Goal: Task Accomplishment & Management: Use online tool/utility

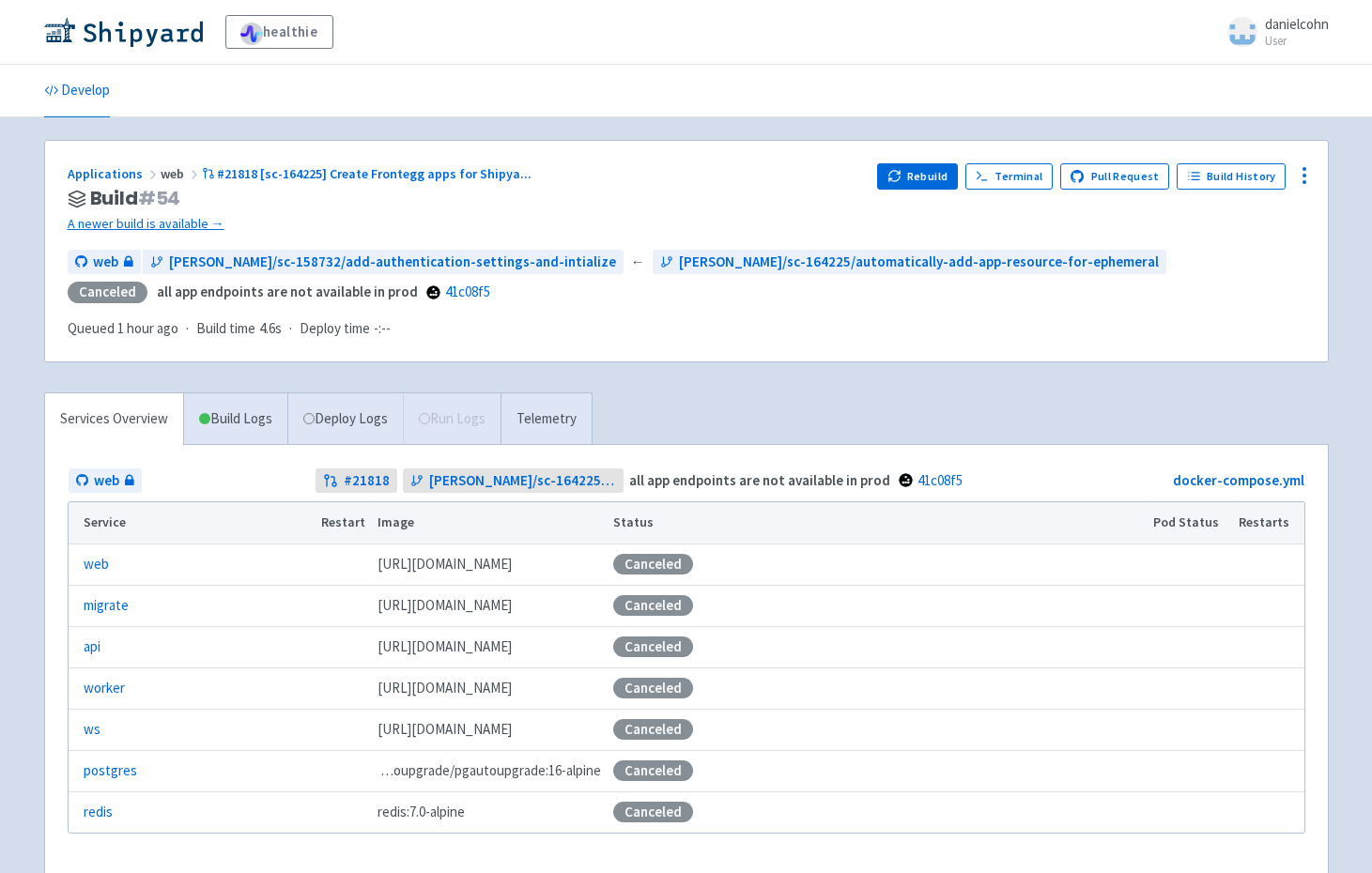
click at [422, 155] on div "Applications web #21818 [sc-164225] Create Frontegg apps for Shipya ... Build #…" at bounding box center [686, 251] width 1283 height 221
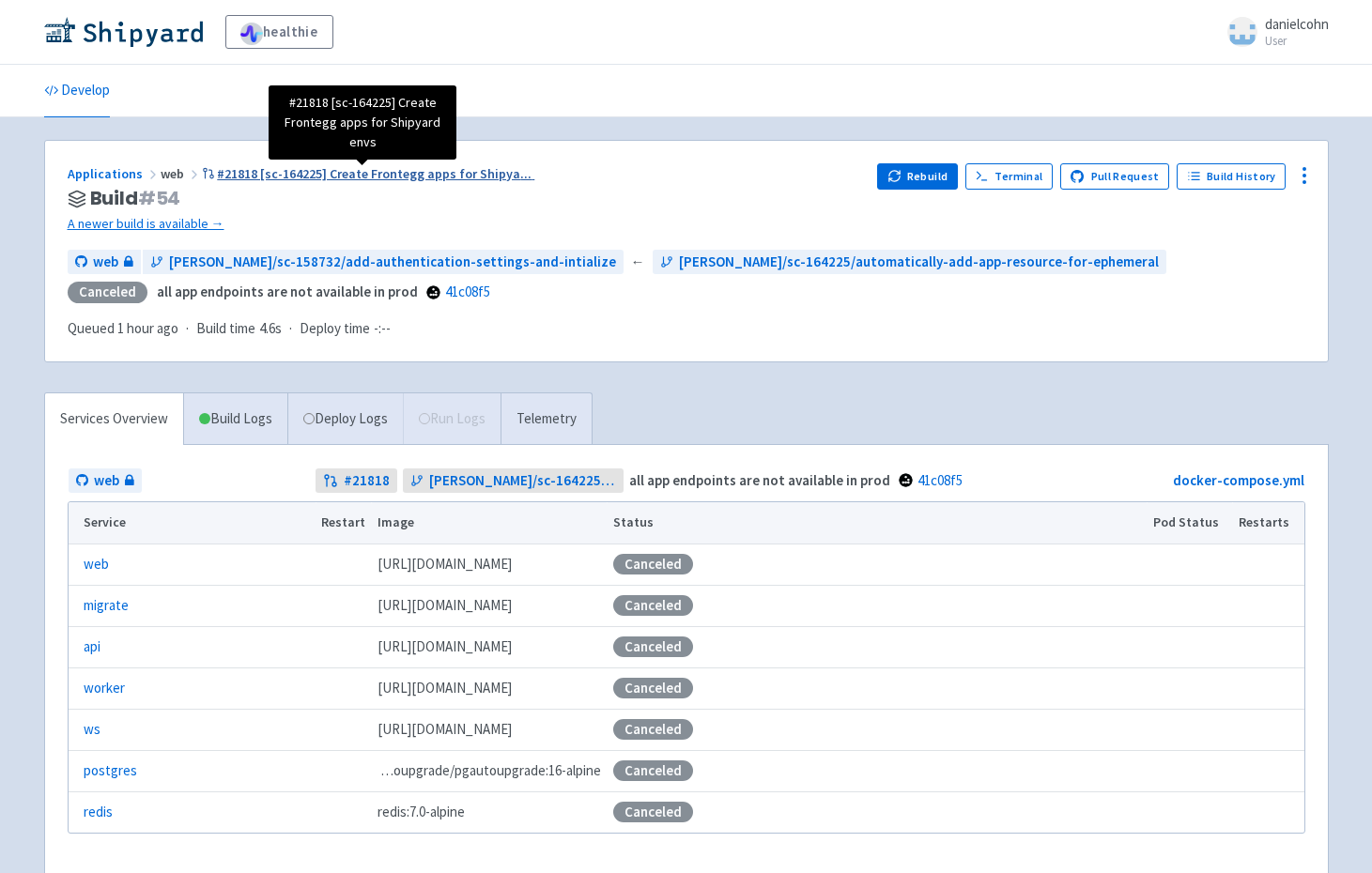
click at [430, 177] on span "#21818 [sc-164225] Create Frontegg apps for Shipya ..." at bounding box center [375, 173] width 315 height 17
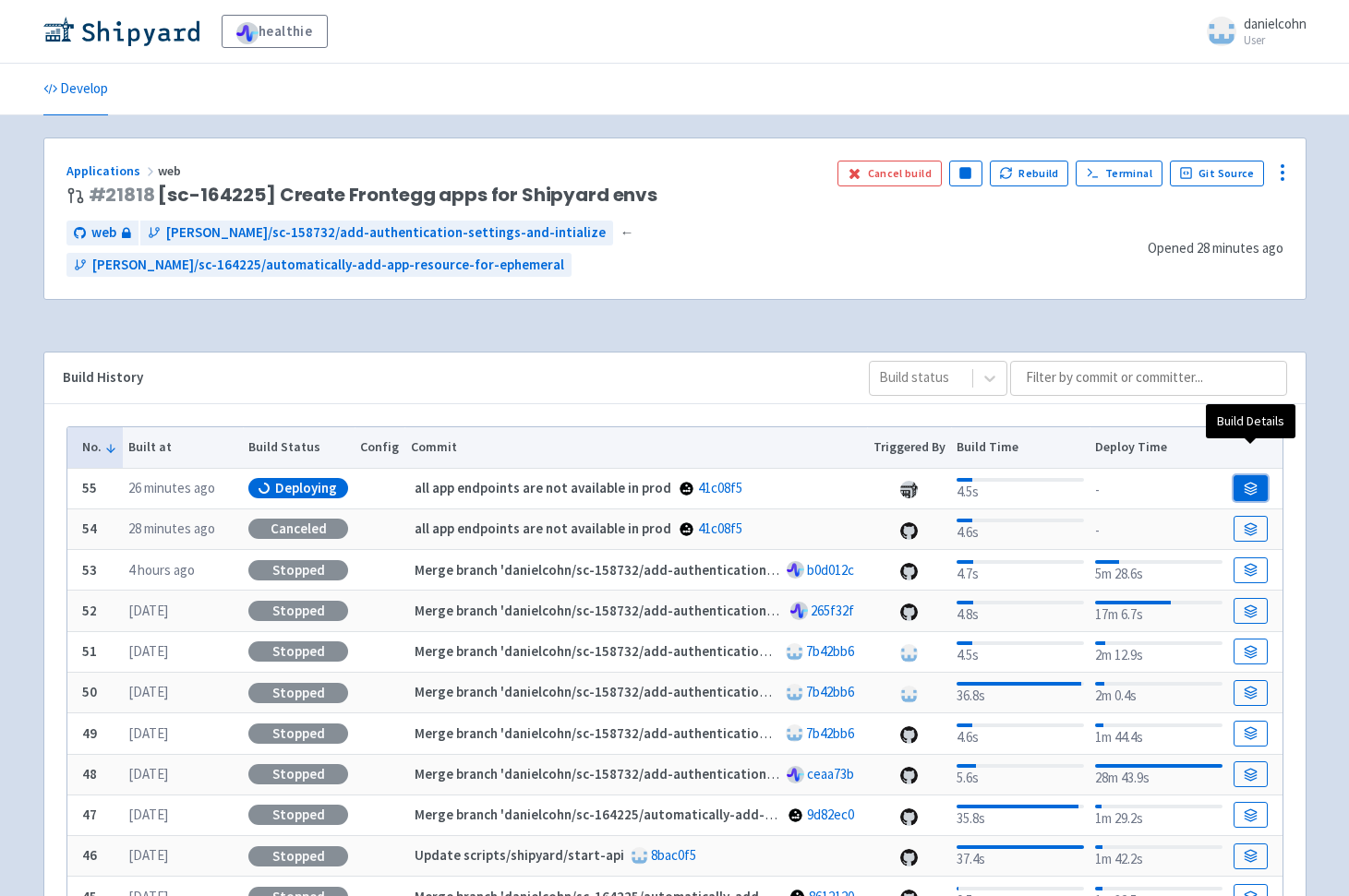
click at [1246, 482] on icon at bounding box center [1250, 485] width 12 height 6
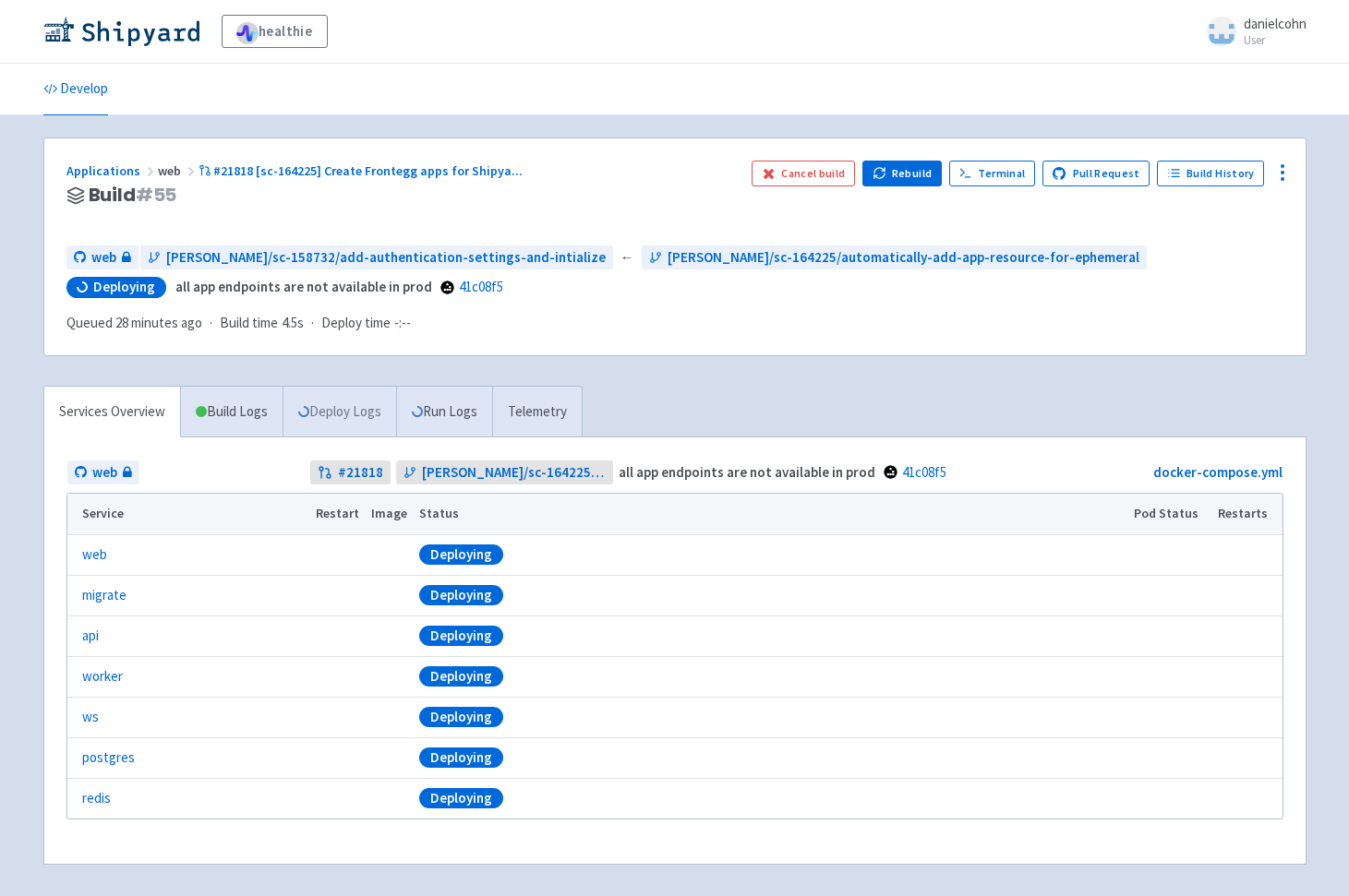
click at [348, 413] on link "Deploy Logs" at bounding box center [338, 412] width 113 height 51
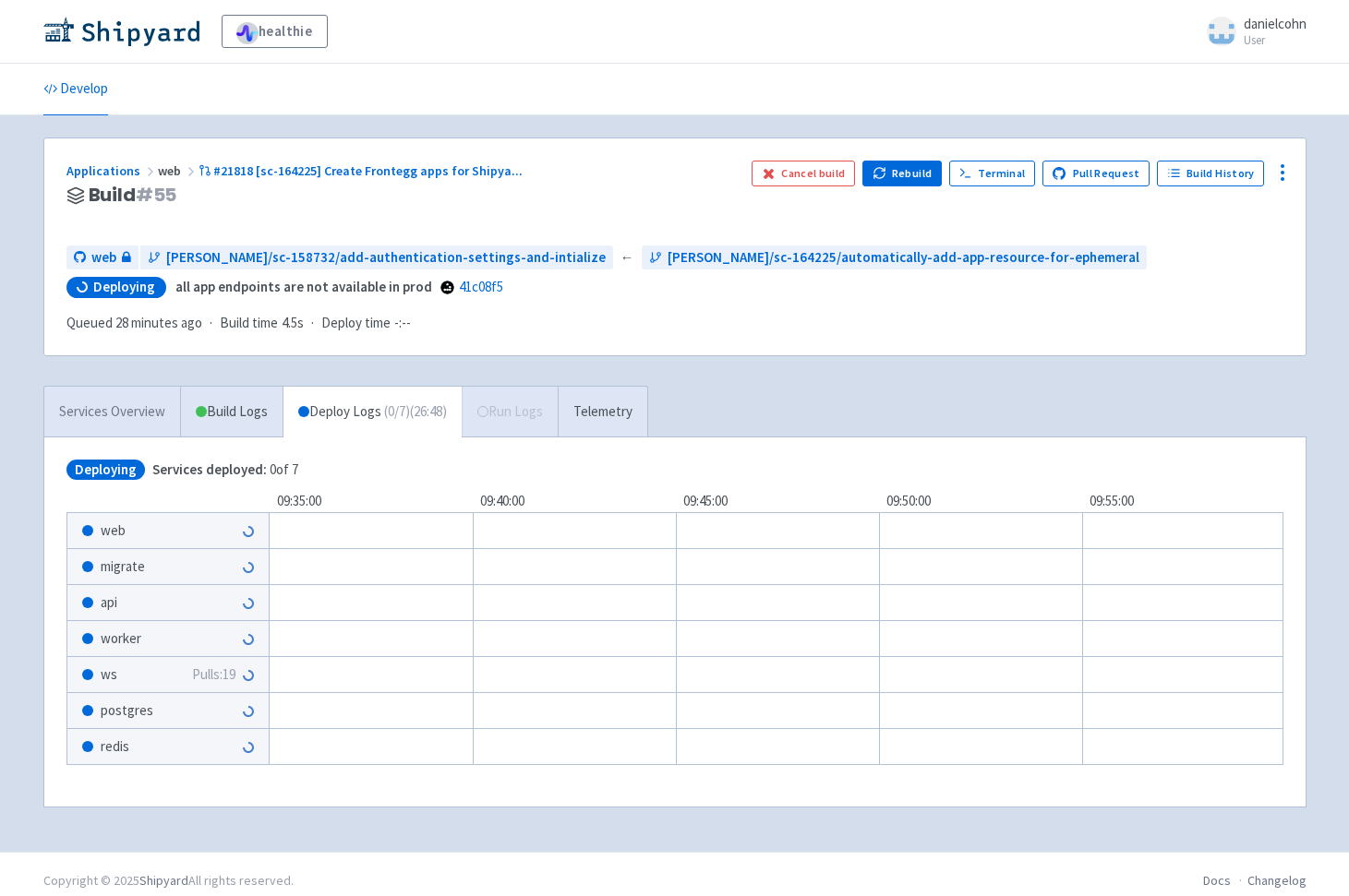
click at [70, 409] on link "Services Overview" at bounding box center [112, 412] width 135 height 51
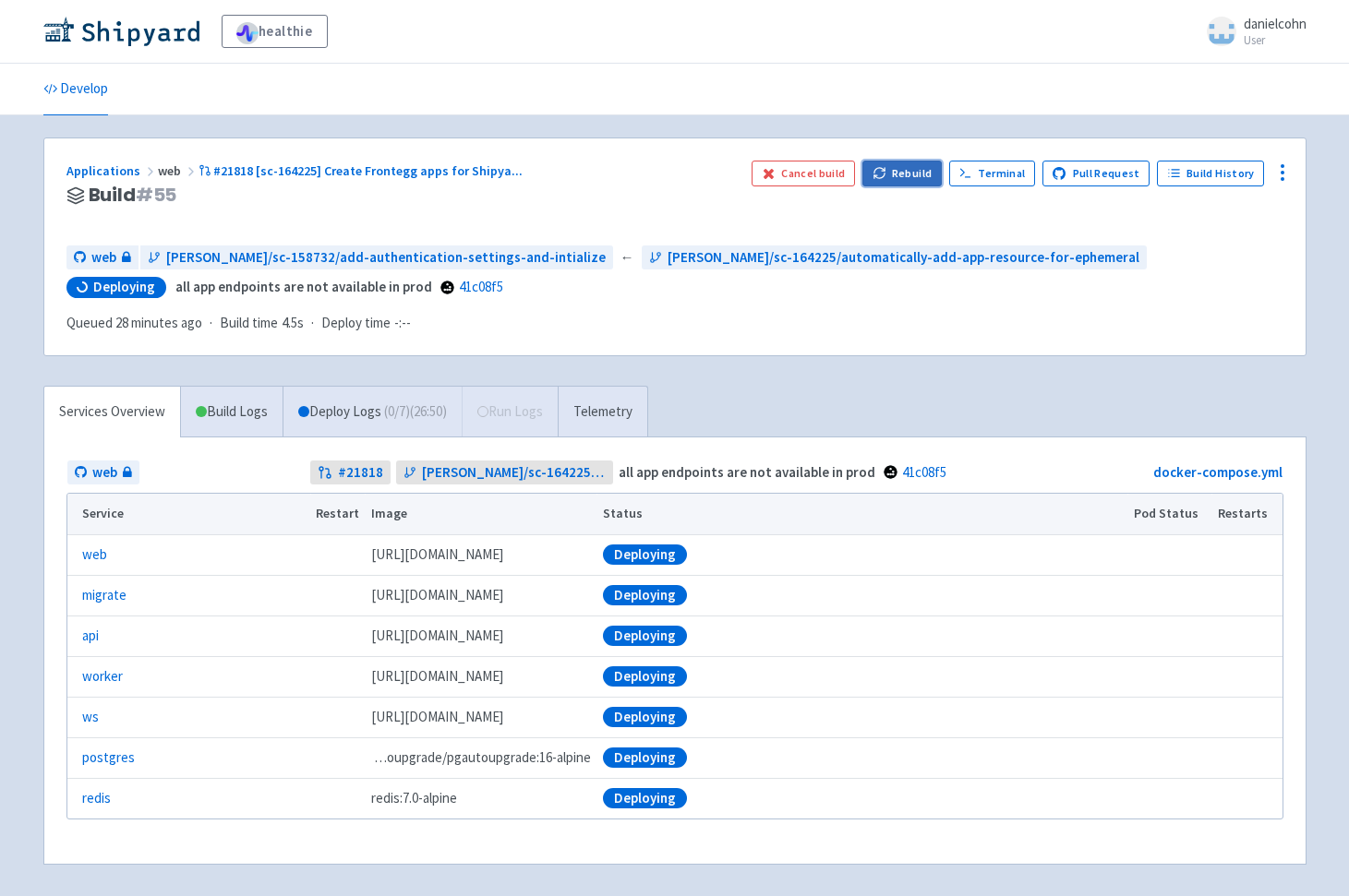
click at [911, 184] on button "Rebuild" at bounding box center [902, 173] width 79 height 26
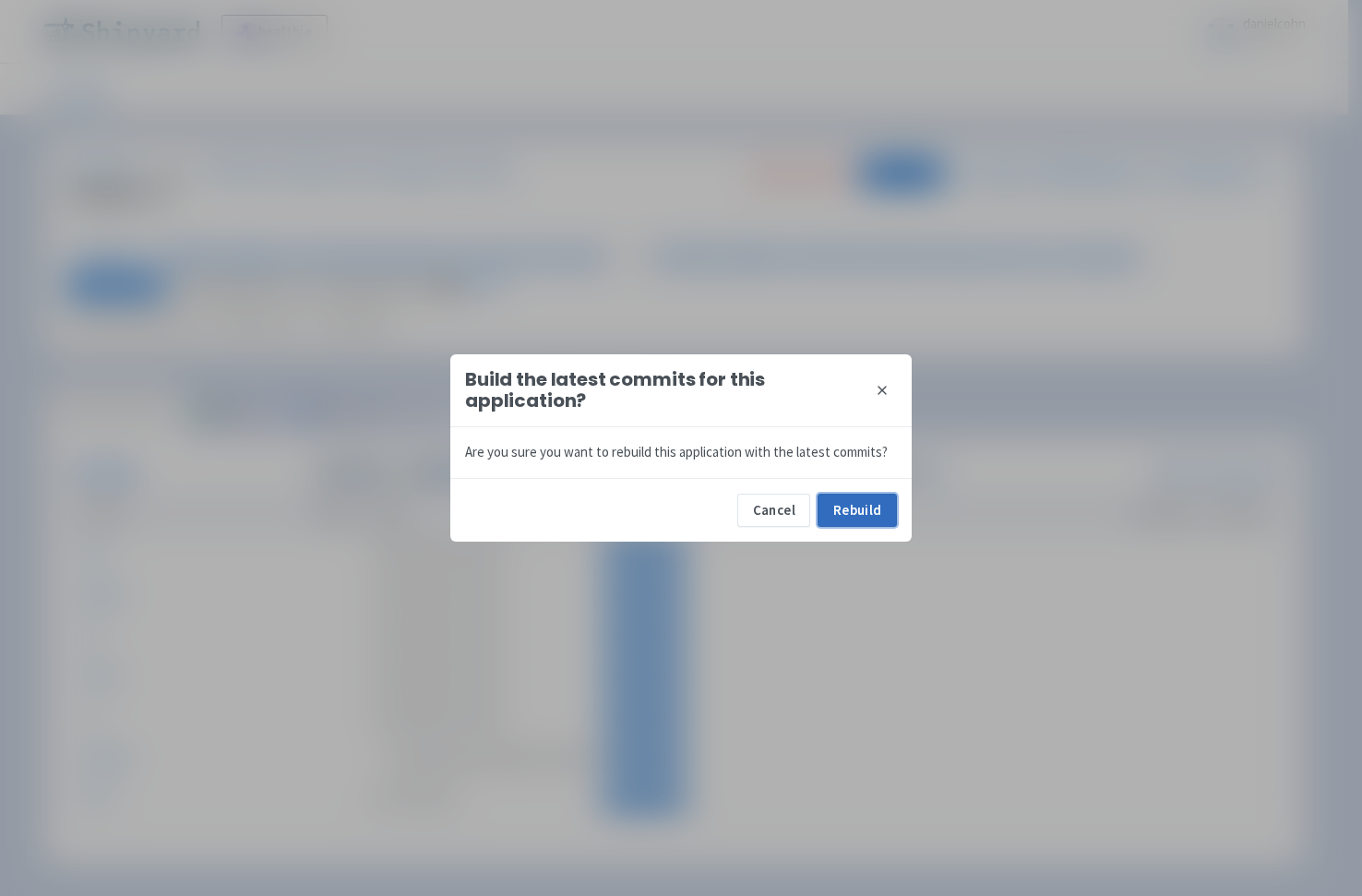
click at [884, 498] on button "Rebuild" at bounding box center [857, 510] width 79 height 33
